Goal: Navigation & Orientation: Understand site structure

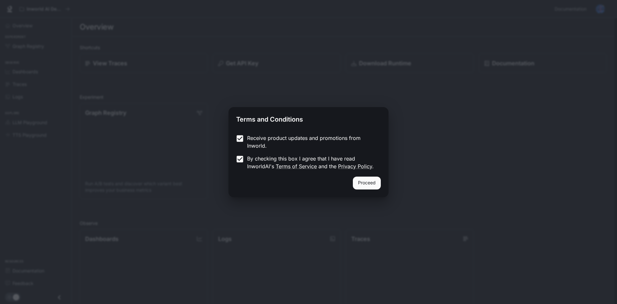
click at [357, 177] on button "Proceed" at bounding box center [367, 182] width 28 height 13
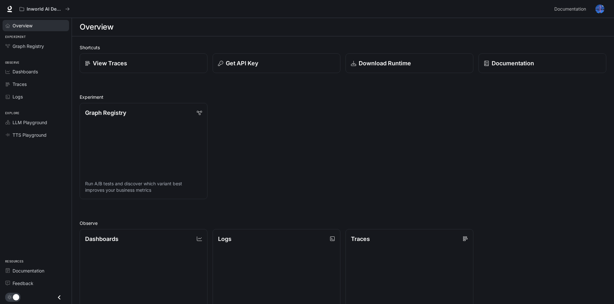
click at [43, 22] on div "Overview" at bounding box center [40, 25] width 54 height 7
click at [49, 75] on div "Dashboards" at bounding box center [40, 71] width 54 height 7
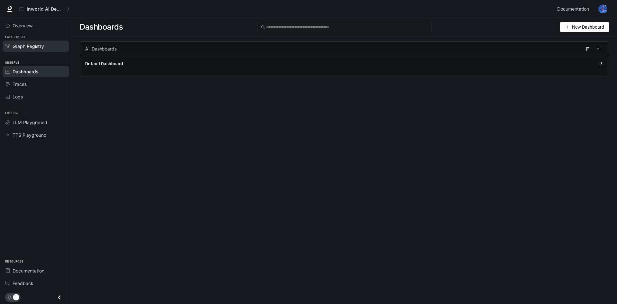
click at [35, 49] on span "Graph Registry" at bounding box center [28, 46] width 31 height 7
